Goal: Check status: Check status

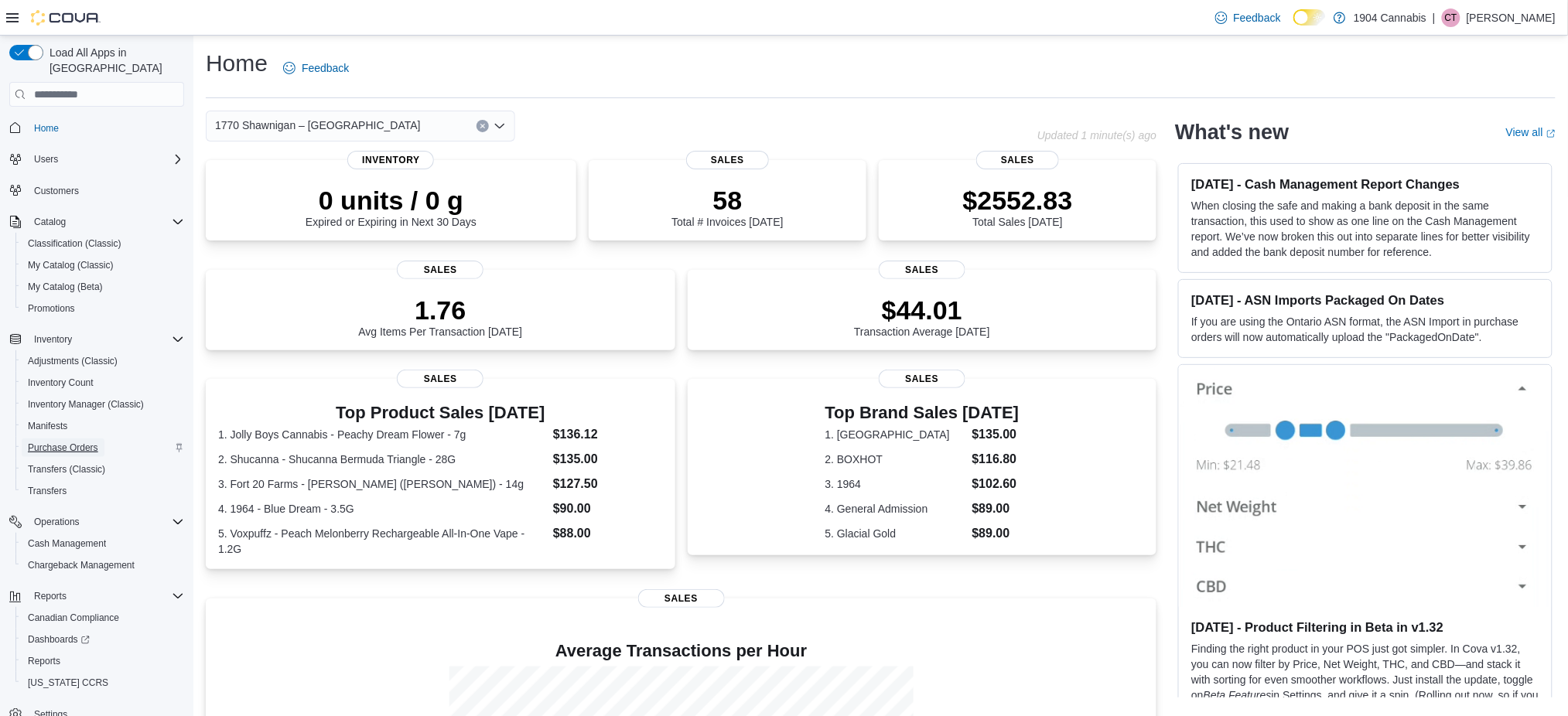
click at [80, 442] on span "Purchase Orders" at bounding box center [63, 448] width 71 height 13
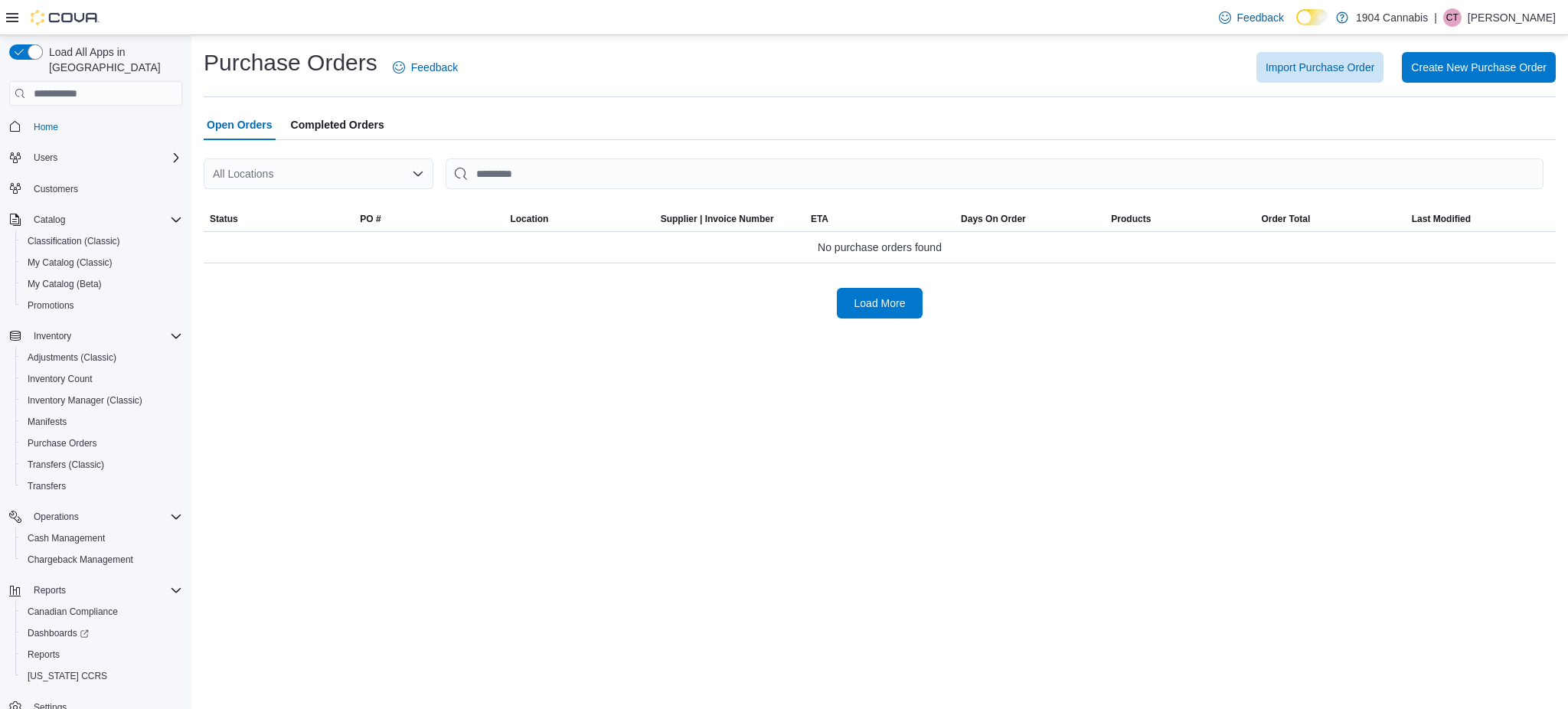
click at [340, 122] on span "Completed Orders" at bounding box center [338, 125] width 93 height 30
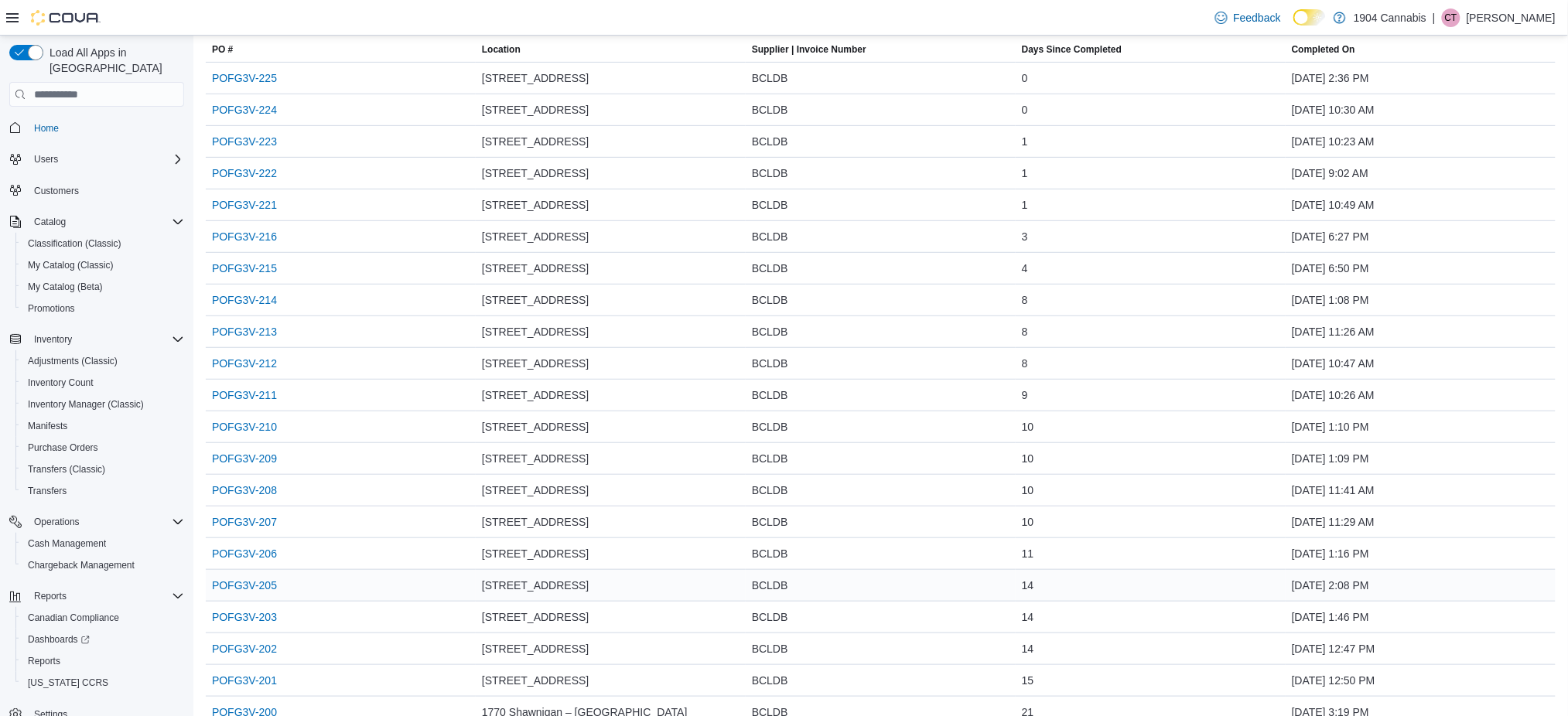
scroll to position [205, 0]
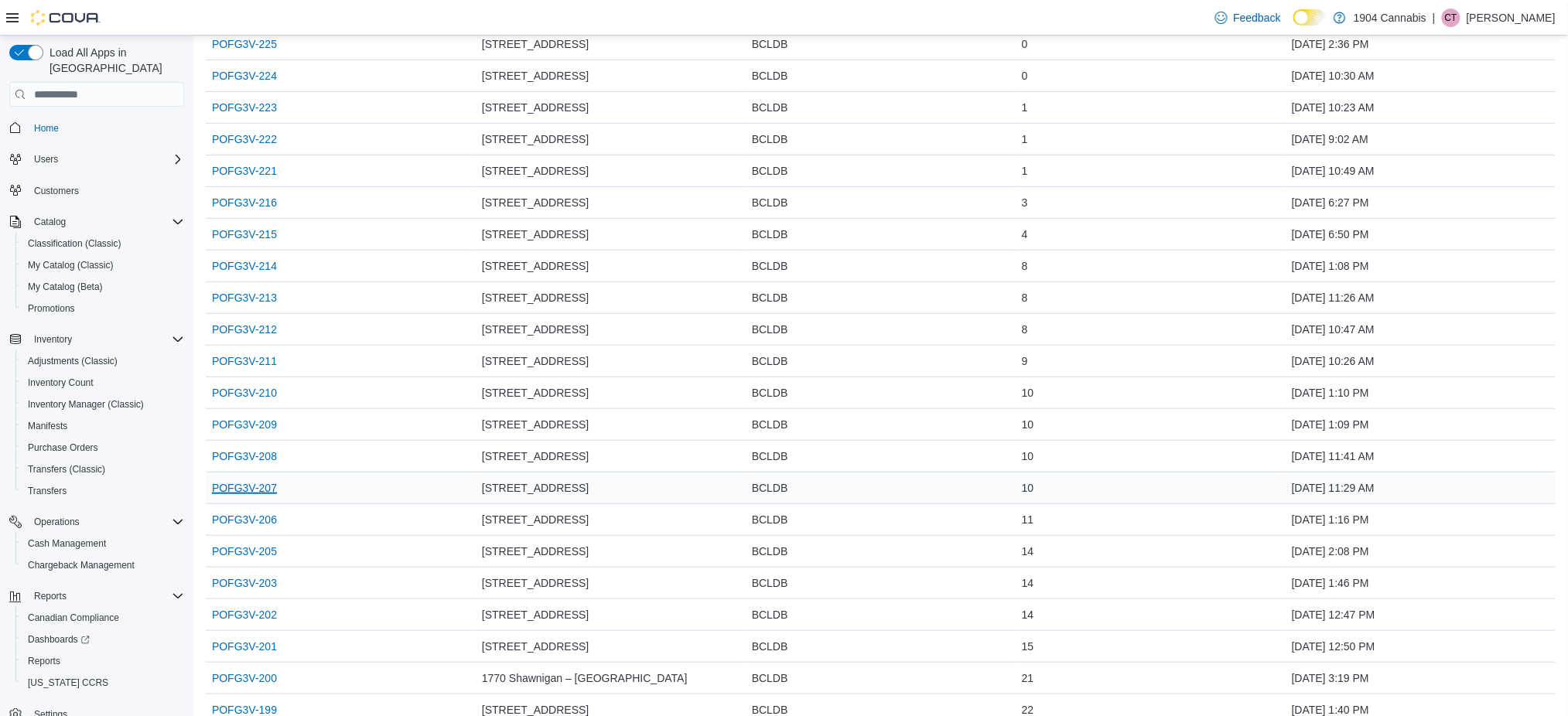
click at [242, 496] on link "POFG3V-207" at bounding box center [244, 488] width 65 height 19
click at [270, 552] on link "POFG3V-205" at bounding box center [244, 551] width 65 height 19
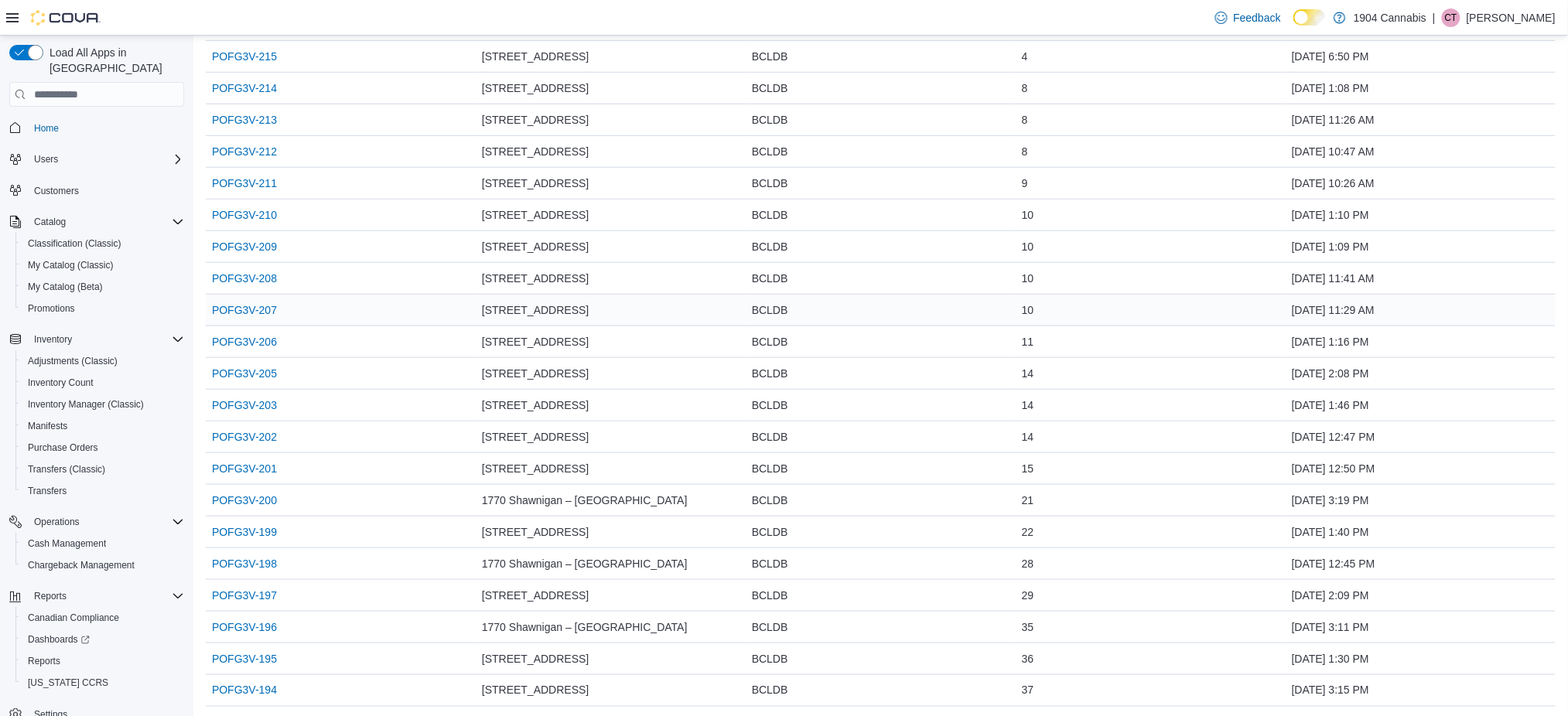
scroll to position [310, 0]
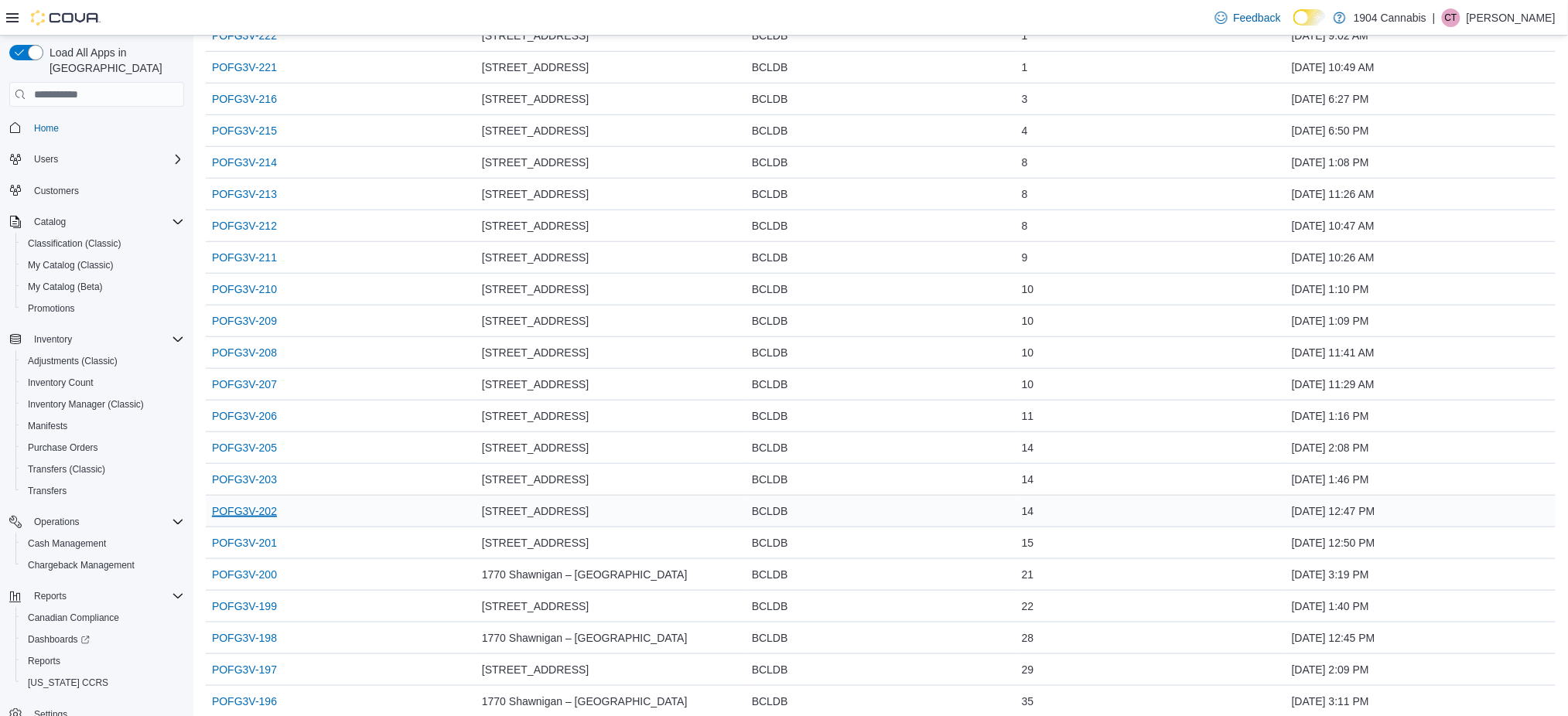
click at [250, 513] on link "POFG3V-202" at bounding box center [244, 511] width 65 height 19
click at [258, 537] on link "POFG3V-201" at bounding box center [244, 543] width 65 height 19
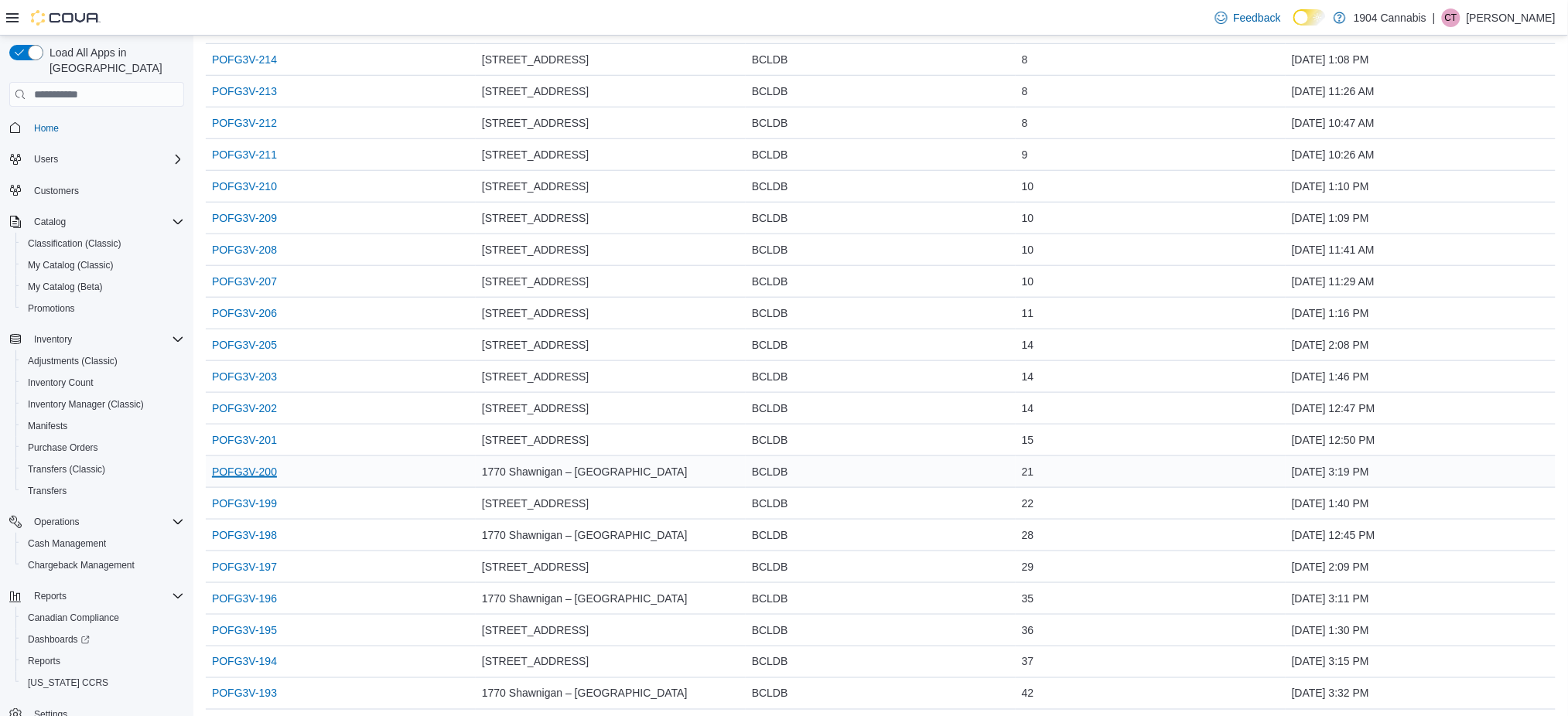
click at [249, 466] on link "POFG3V-200" at bounding box center [244, 472] width 65 height 19
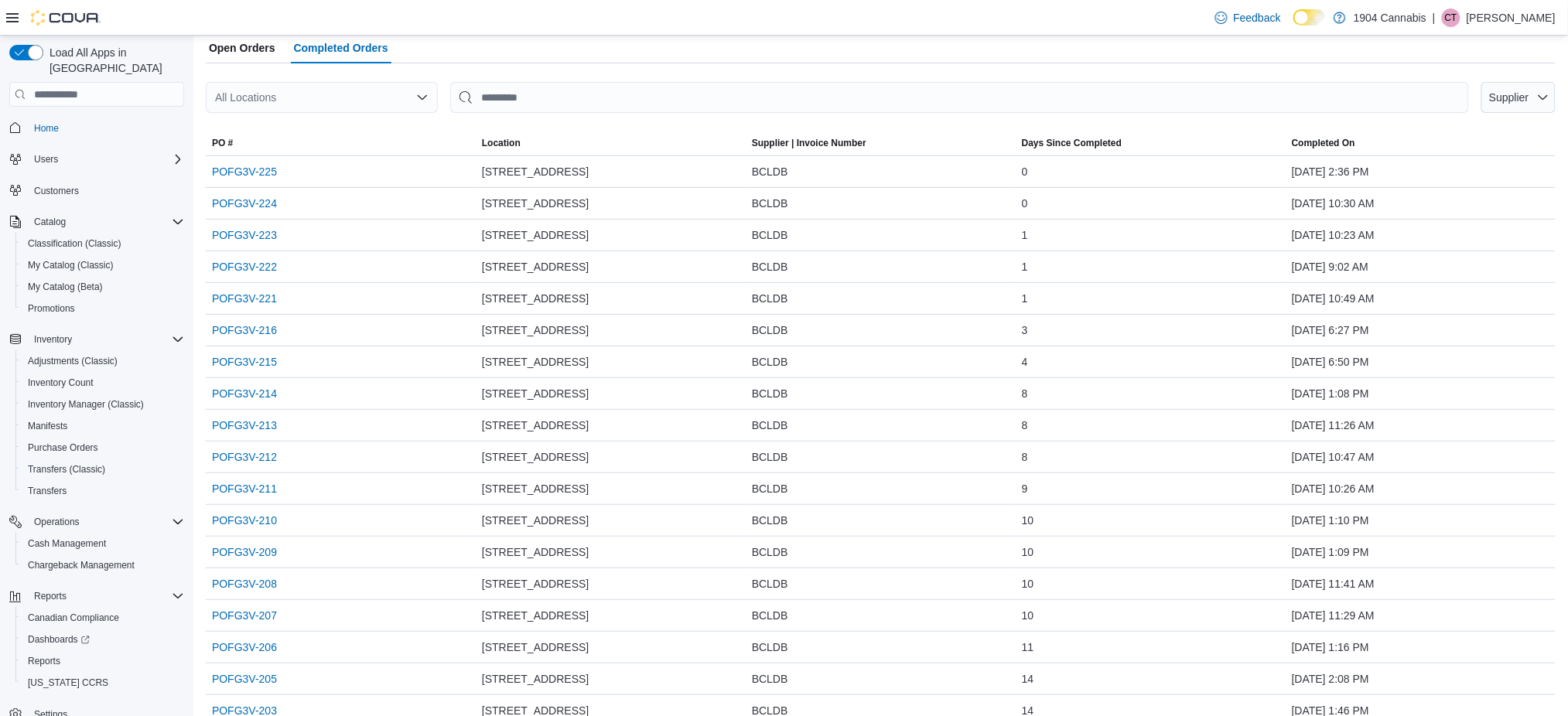
scroll to position [0, 0]
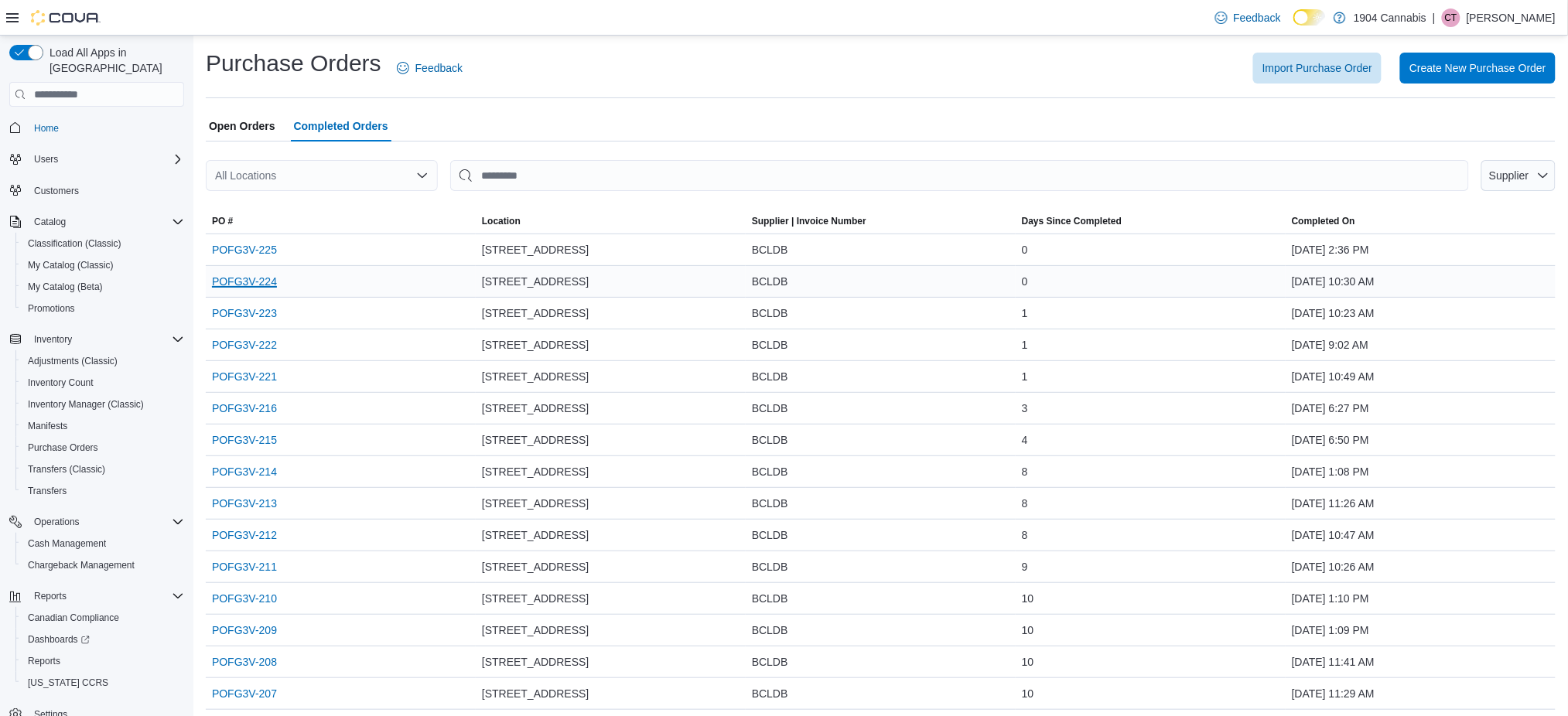
click at [269, 280] on link "POFG3V-224" at bounding box center [244, 282] width 65 height 19
click at [229, 242] on link "POFG3V-225" at bounding box center [244, 250] width 65 height 19
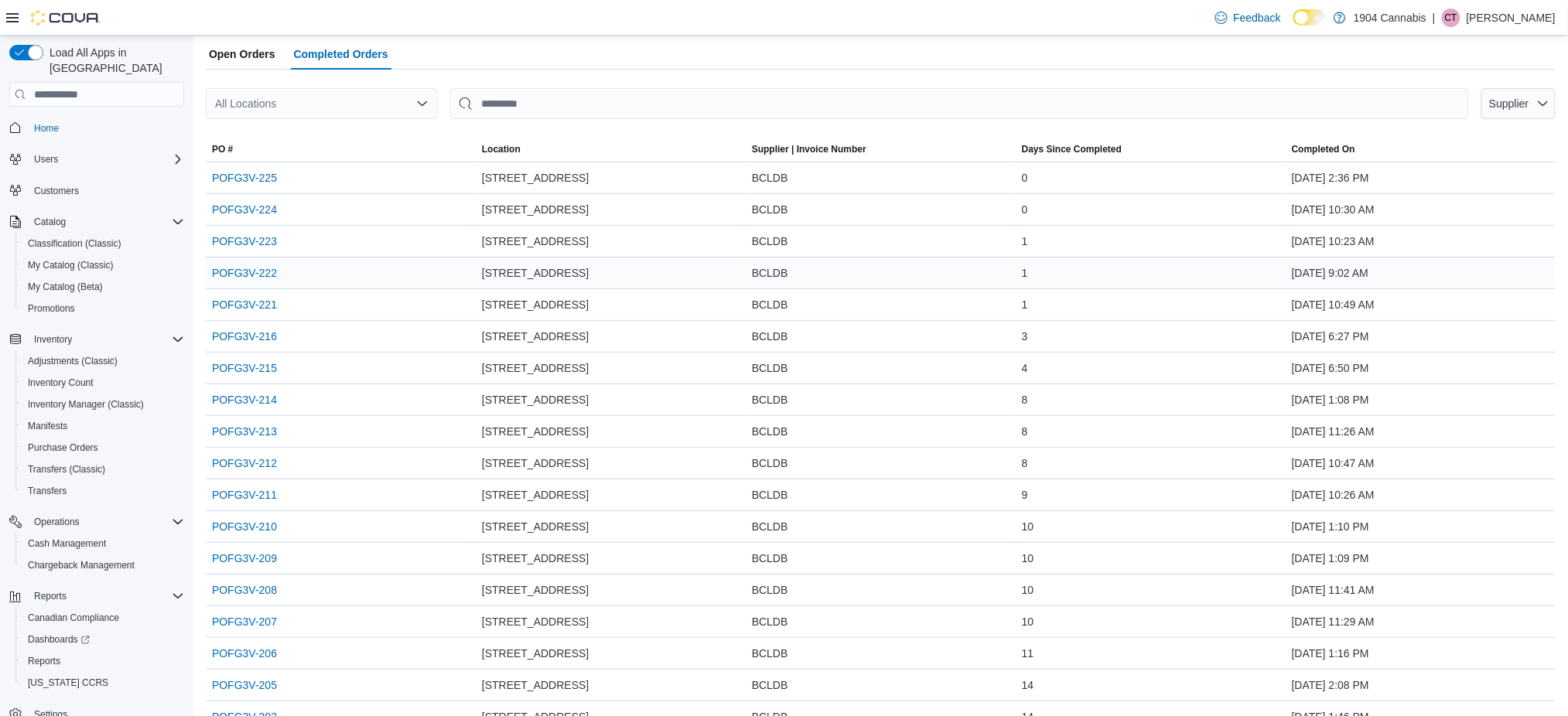
scroll to position [310, 0]
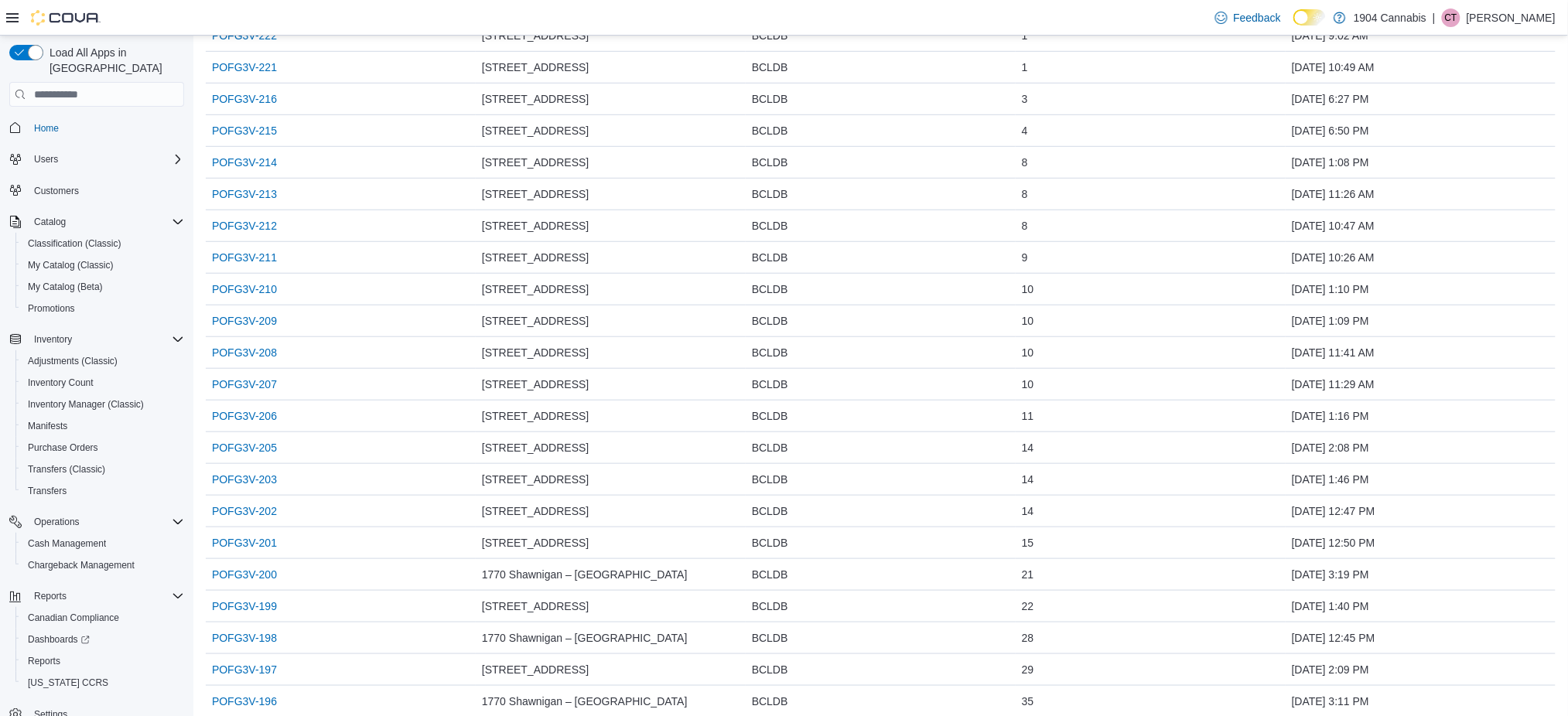
click at [1532, 34] on div "Feedback Dark Mode 1904 Cannabis | CT Cody Tomlinson" at bounding box center [784, 17] width 1568 height 35
click at [1530, 29] on div "Feedback Dark Mode 1904 Cannabis | CT Cody Tomlinson" at bounding box center [1382, 18] width 347 height 31
click at [1494, 3] on div "Feedback Dark Mode 1904 Cannabis | CT Cody Tomlinson" at bounding box center [1382, 18] width 347 height 31
click at [1503, 18] on p "Cody Tomlinson" at bounding box center [1511, 17] width 89 height 19
click at [1484, 180] on div "October 2, 2025 11:26 AM" at bounding box center [1420, 194] width 270 height 31
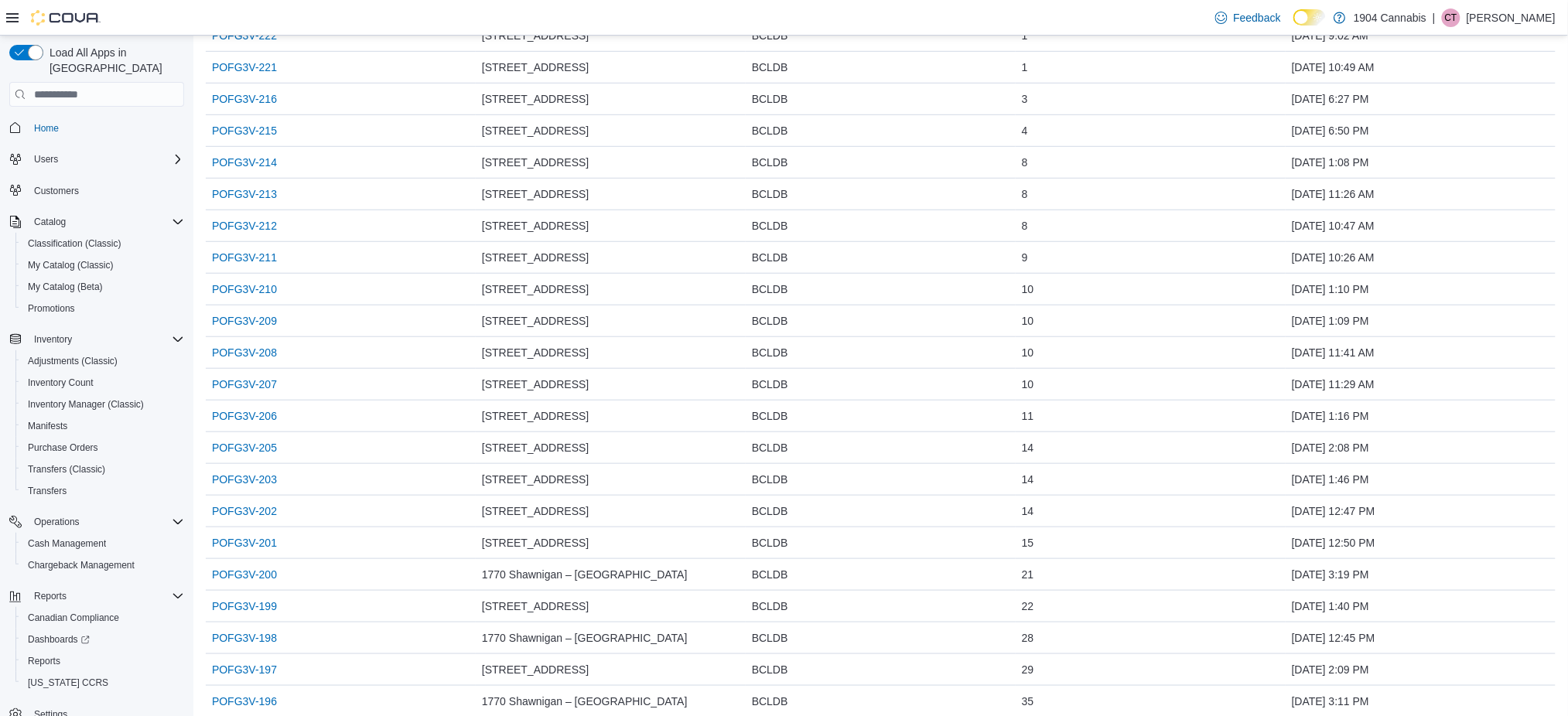
click at [1499, 17] on p "Cody Tomlinson" at bounding box center [1511, 17] width 89 height 19
click at [1492, 143] on button "Sign Out" at bounding box center [1478, 151] width 142 height 24
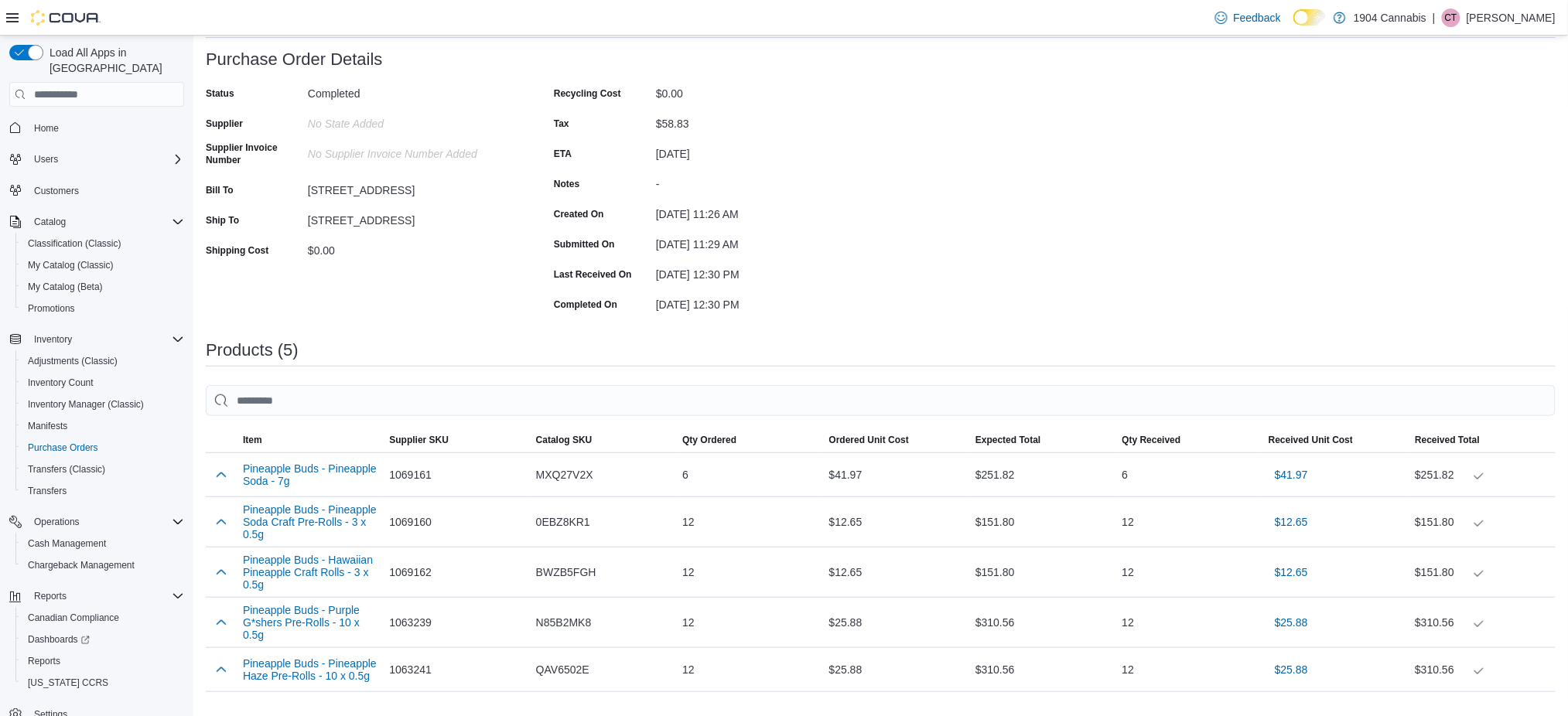
scroll to position [205, 0]
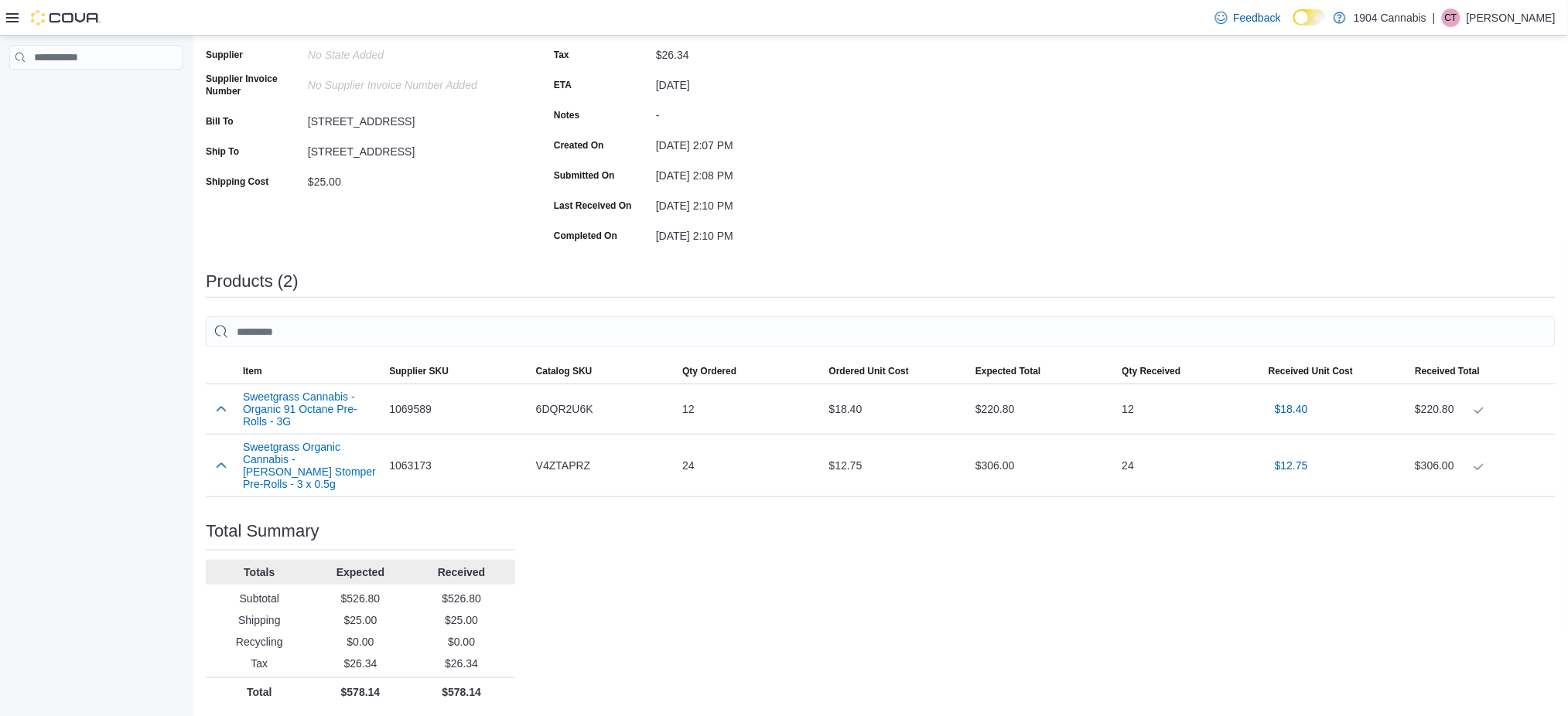
scroll to position [158, 0]
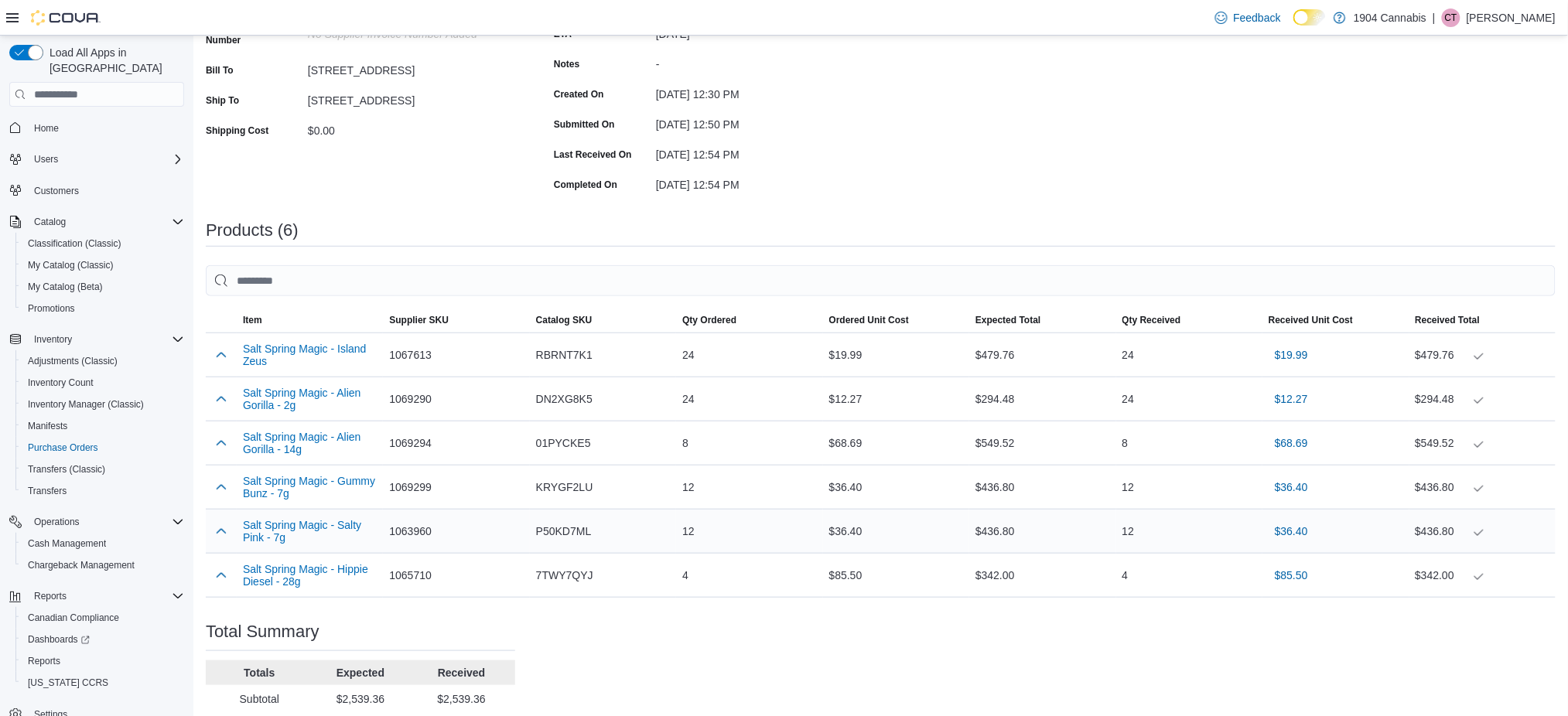
scroll to position [310, 0]
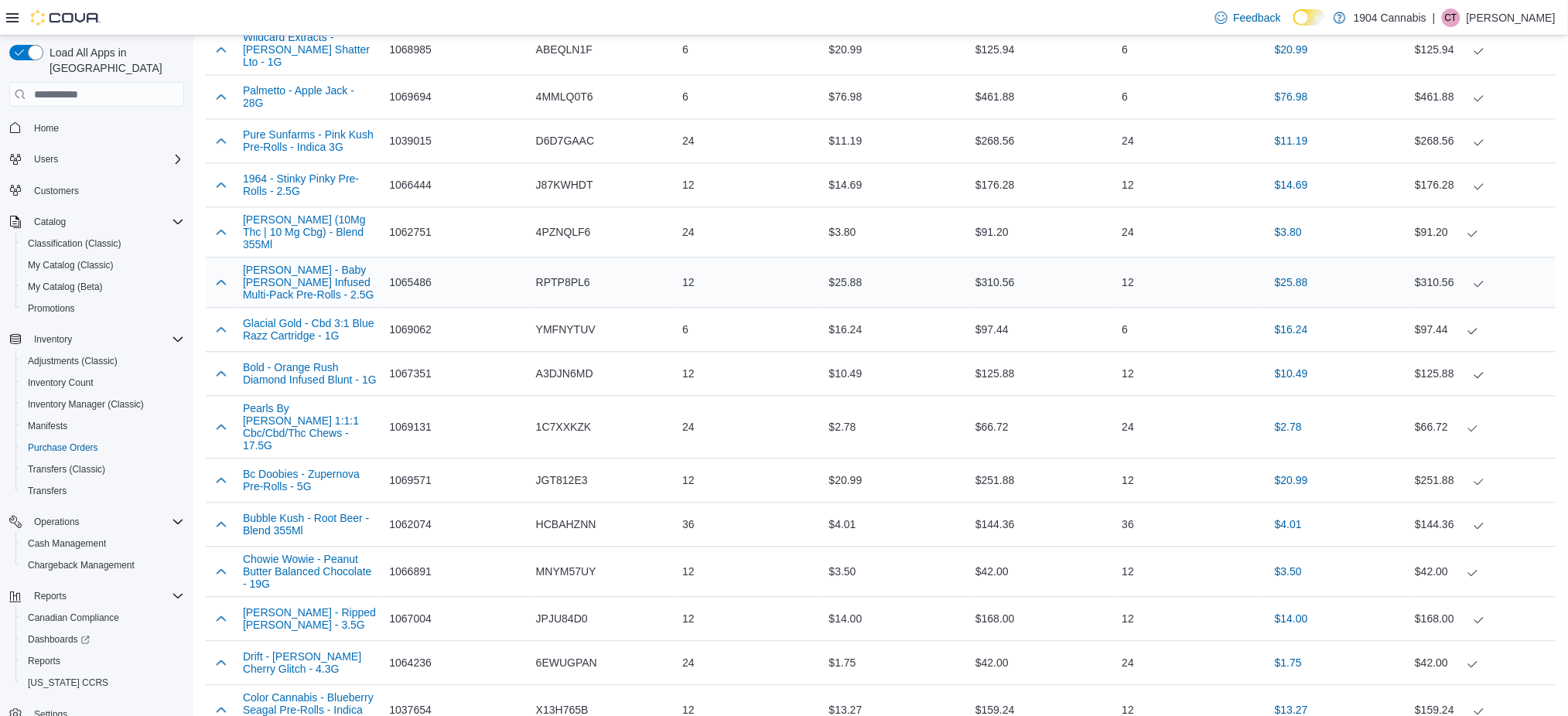
scroll to position [1547, 0]
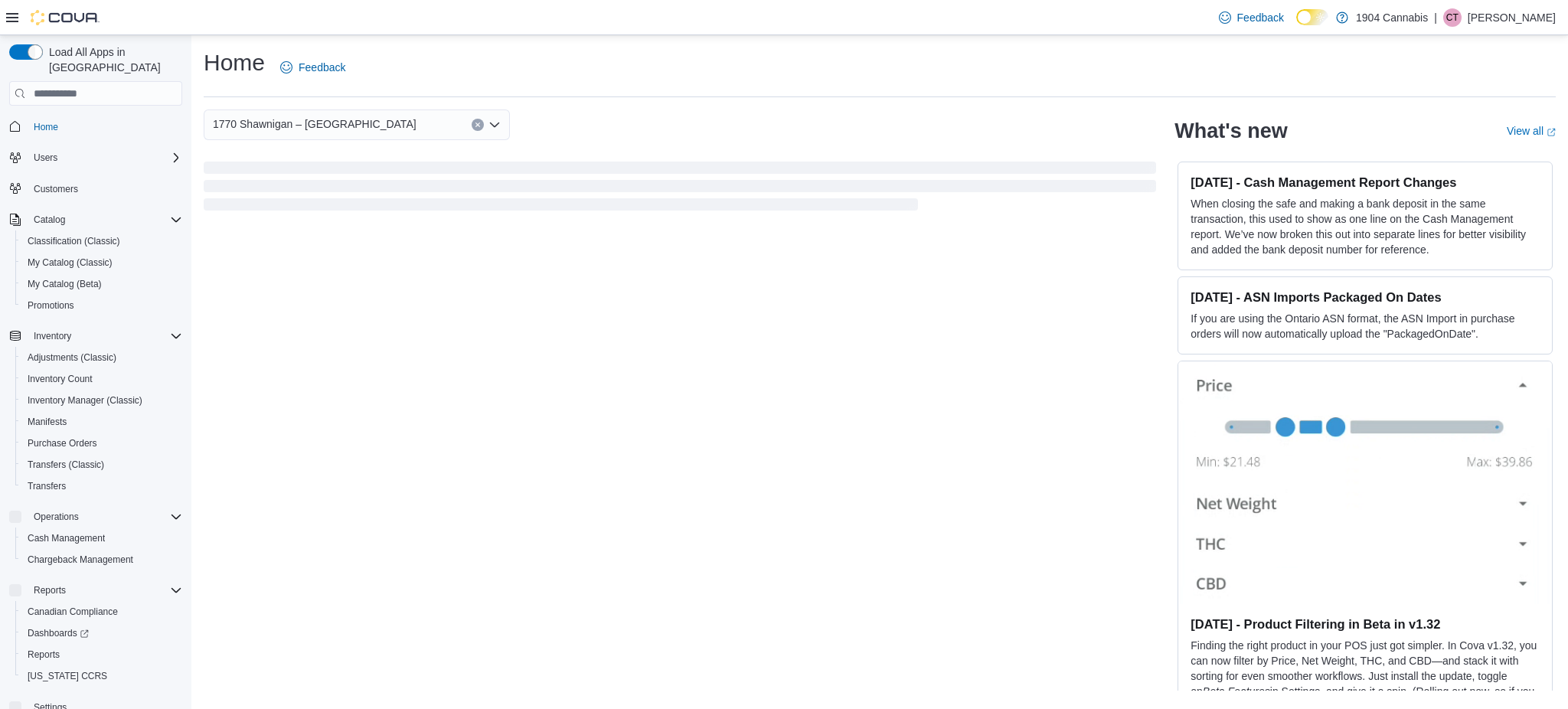
click at [1524, 18] on p "[PERSON_NAME]" at bounding box center [1512, 17] width 88 height 19
click at [1436, 138] on button "Sign Out" at bounding box center [1478, 150] width 141 height 24
